Goal: Task Accomplishment & Management: Use online tool/utility

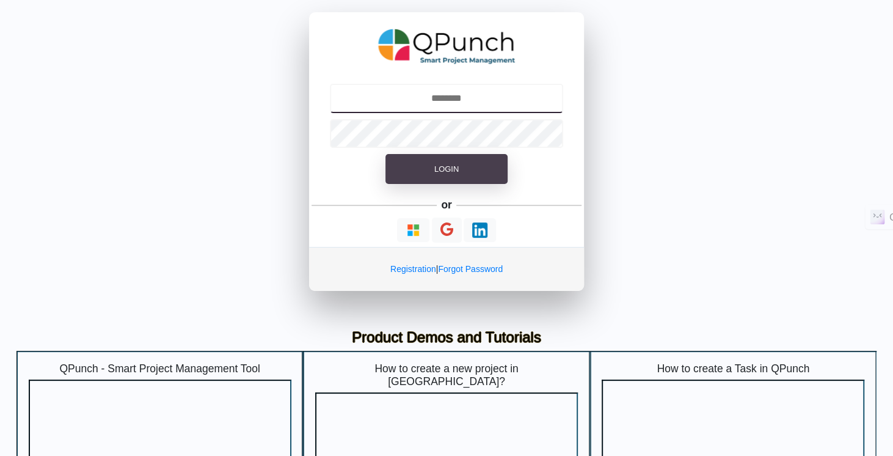
type input "**********"
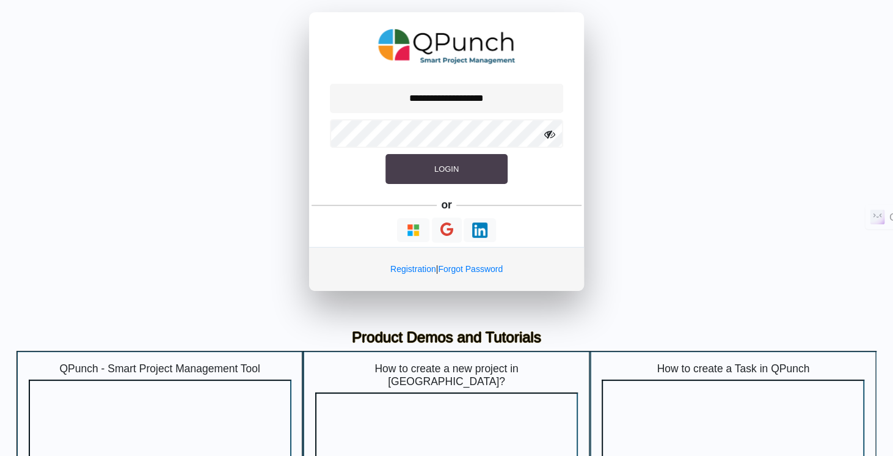
click at [442, 172] on span "Login" at bounding box center [446, 168] width 24 height 9
